Goal: Task Accomplishment & Management: Manage account settings

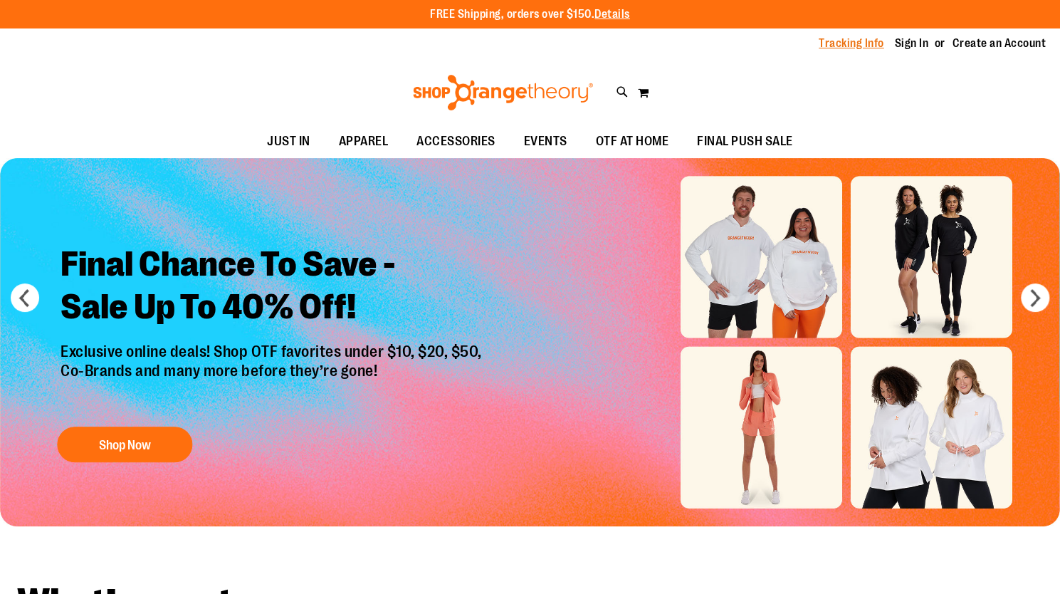
click at [834, 45] on link "Tracking Info" at bounding box center [852, 44] width 66 height 16
click at [910, 43] on link "Sign In" at bounding box center [912, 44] width 34 height 16
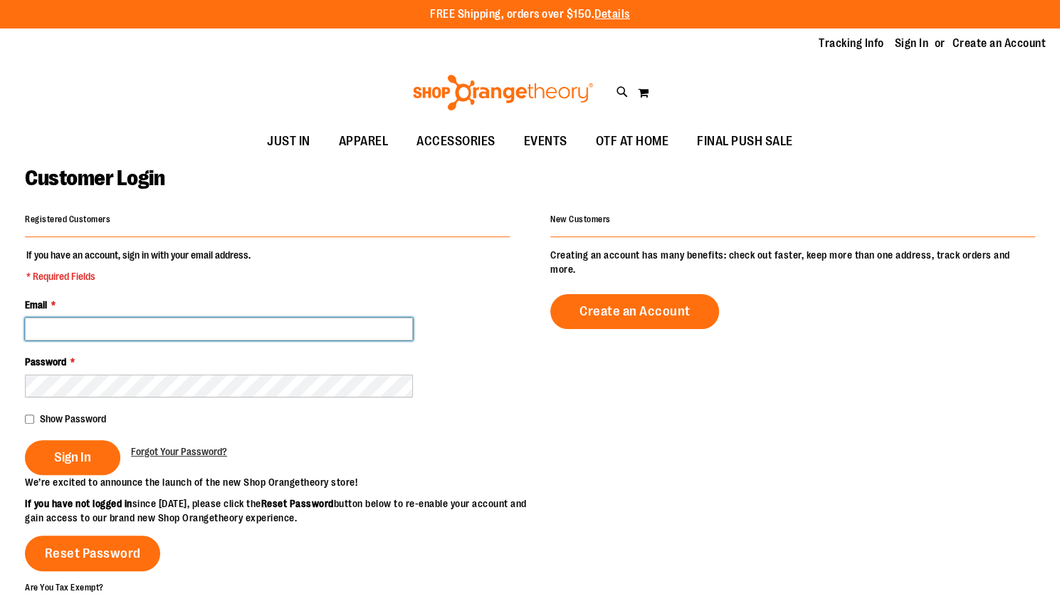
click at [255, 325] on input "Email *" at bounding box center [219, 329] width 388 height 23
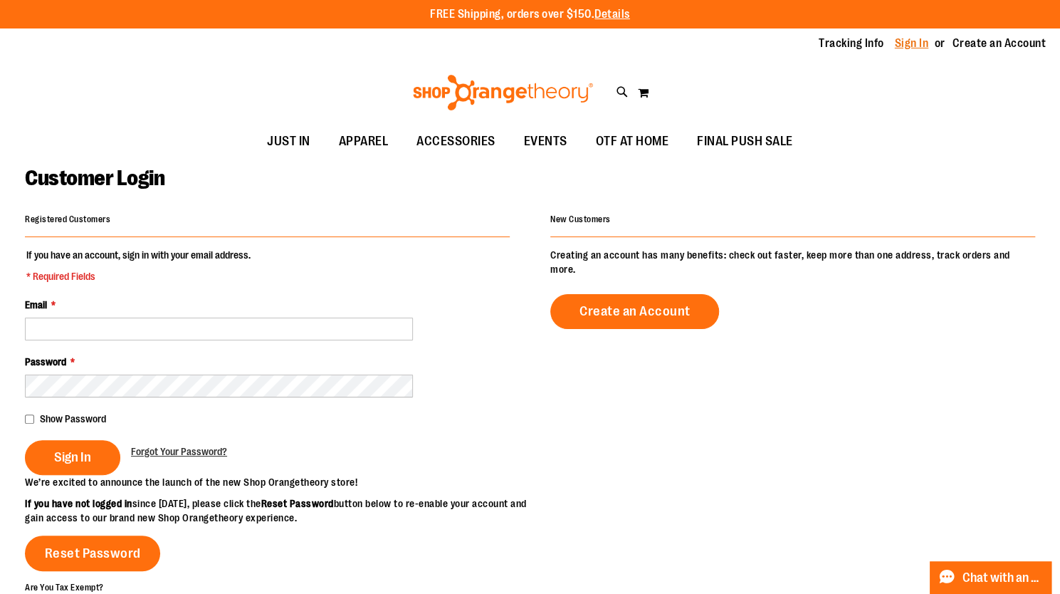
click at [906, 45] on link "Sign In" at bounding box center [912, 44] width 34 height 16
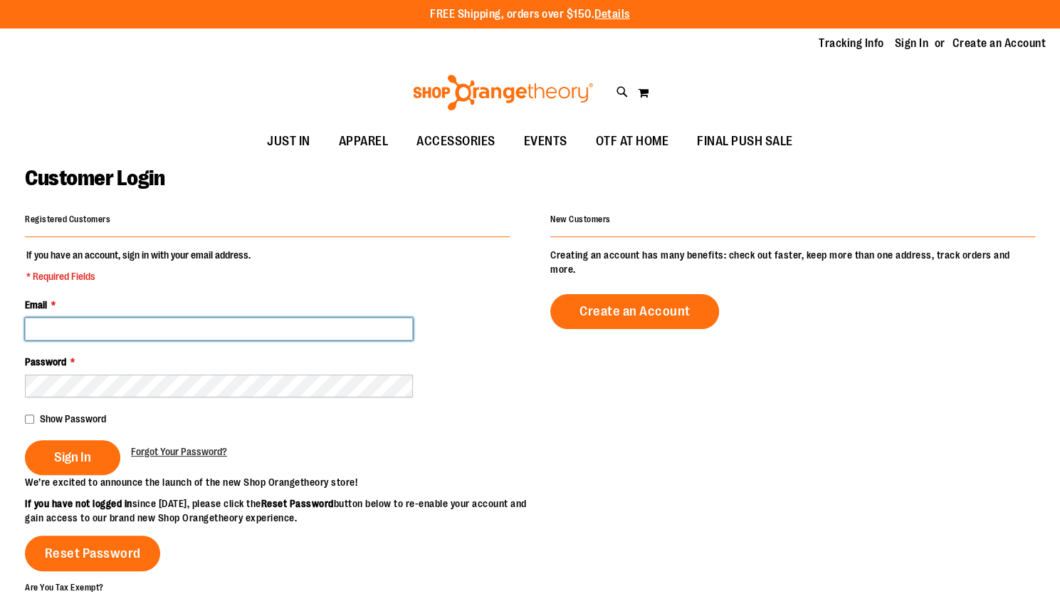
click at [204, 331] on input "Email *" at bounding box center [219, 329] width 388 height 23
click at [177, 333] on input "Email *" at bounding box center [219, 329] width 388 height 23
type input "**********"
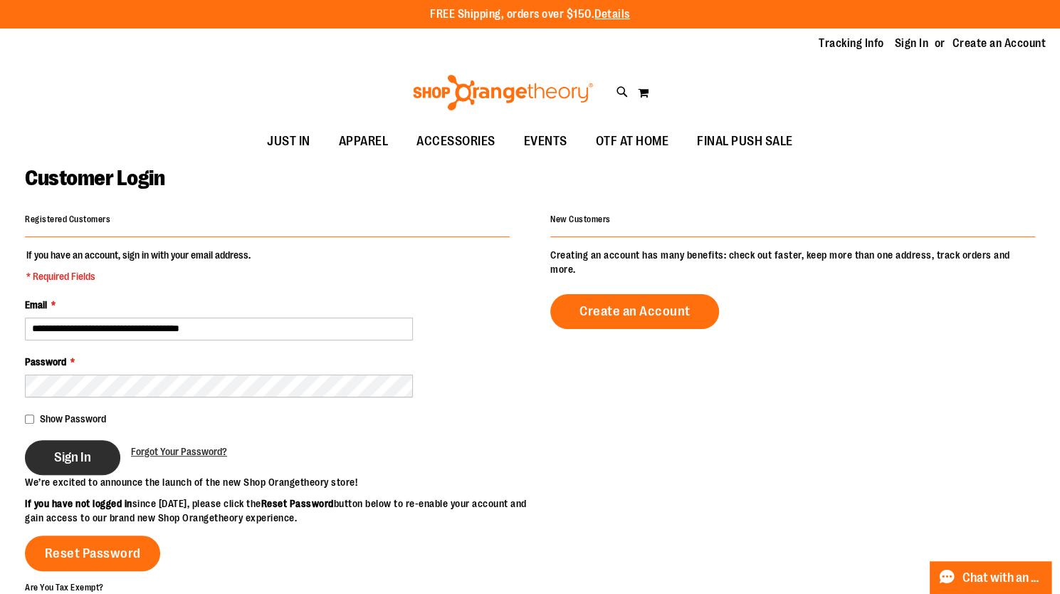
click at [73, 454] on span "Sign In" at bounding box center [72, 457] width 37 height 16
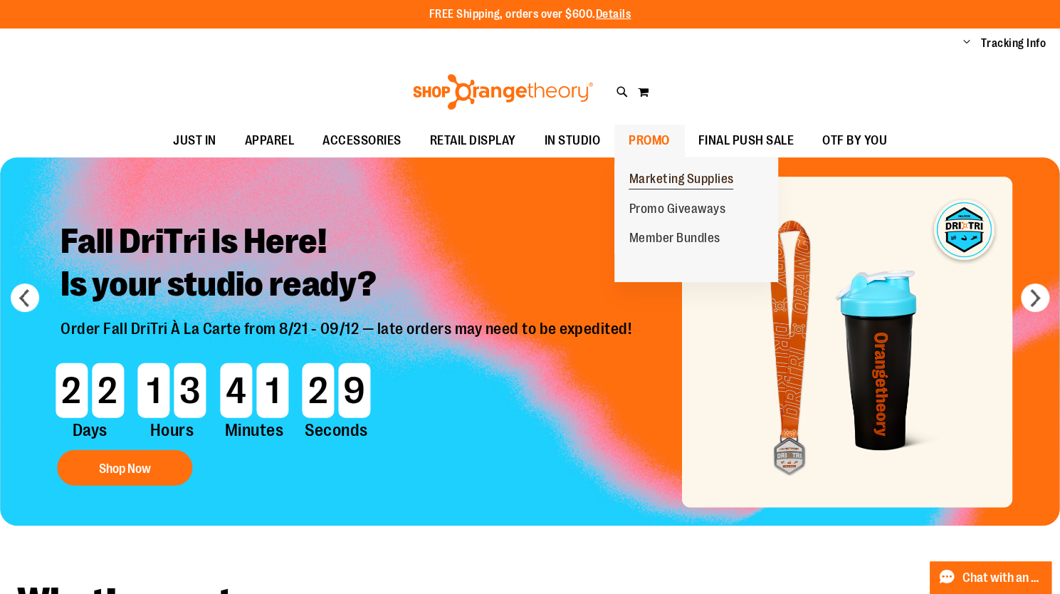
click at [656, 178] on span "Marketing Supplies" at bounding box center [681, 181] width 105 height 18
